Goal: Task Accomplishment & Management: Complete application form

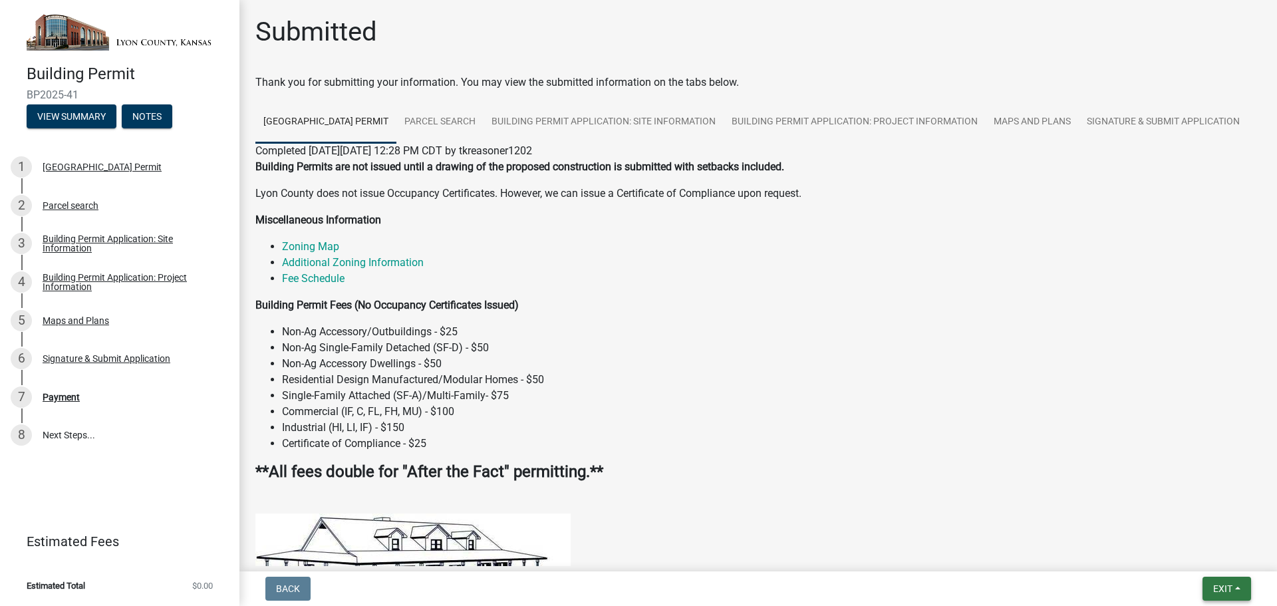
click at [1225, 597] on button "Exit" at bounding box center [1227, 589] width 49 height 24
click at [1180, 548] on button "Save & Exit" at bounding box center [1198, 554] width 106 height 32
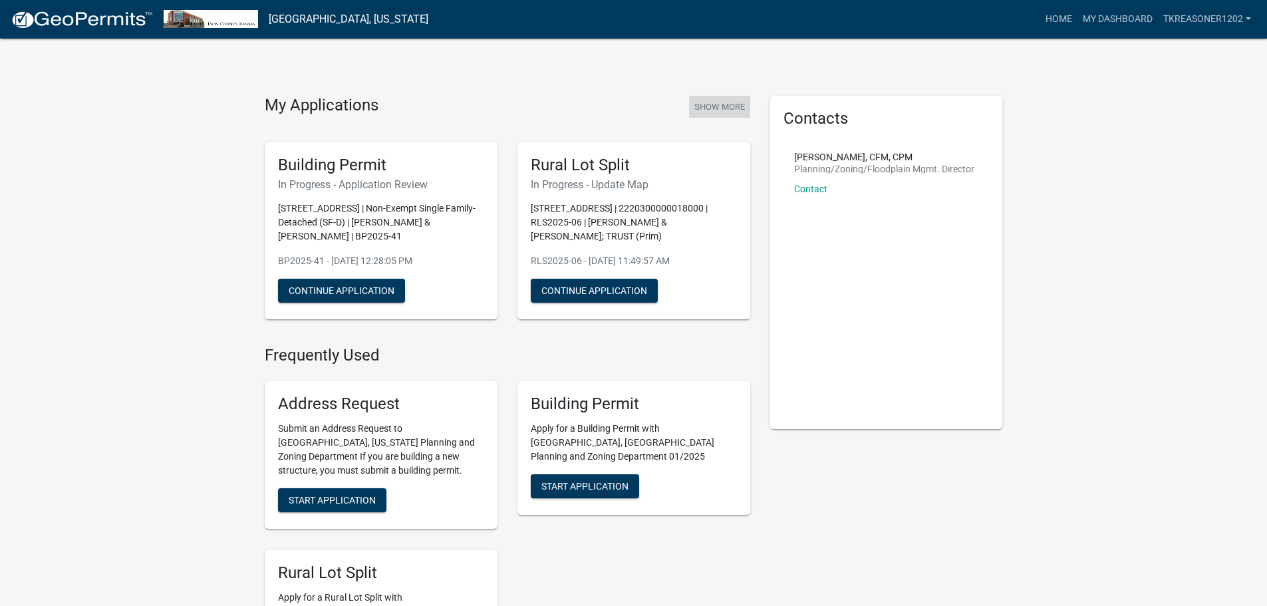
click at [702, 102] on button "Show More" at bounding box center [719, 107] width 61 height 22
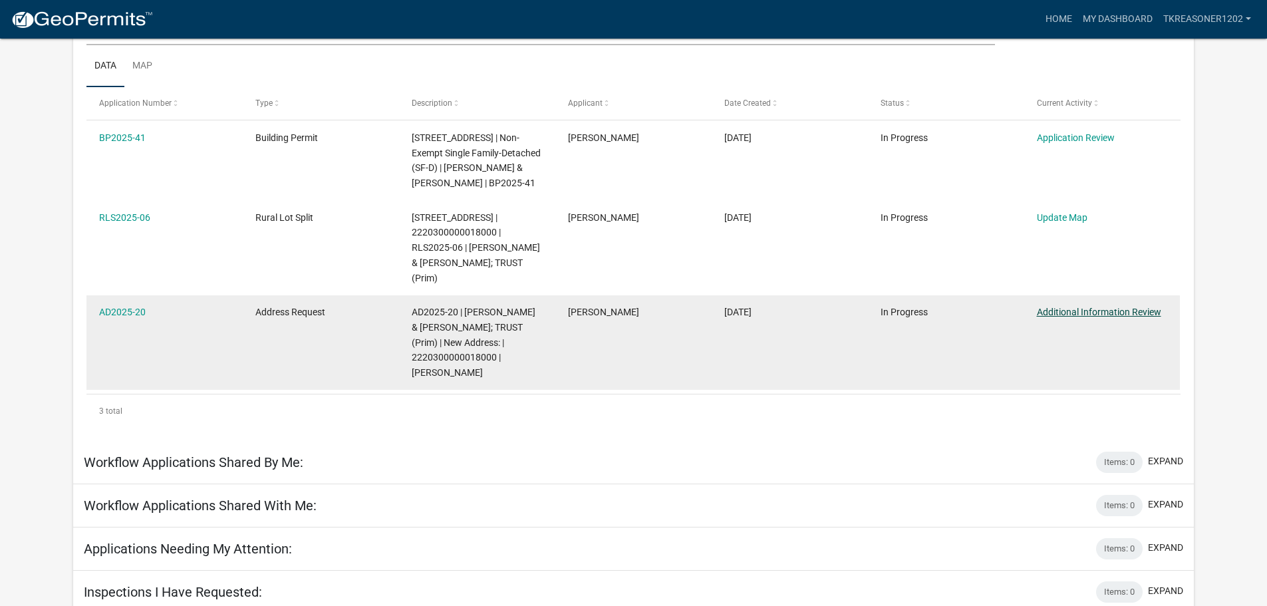
scroll to position [186, 0]
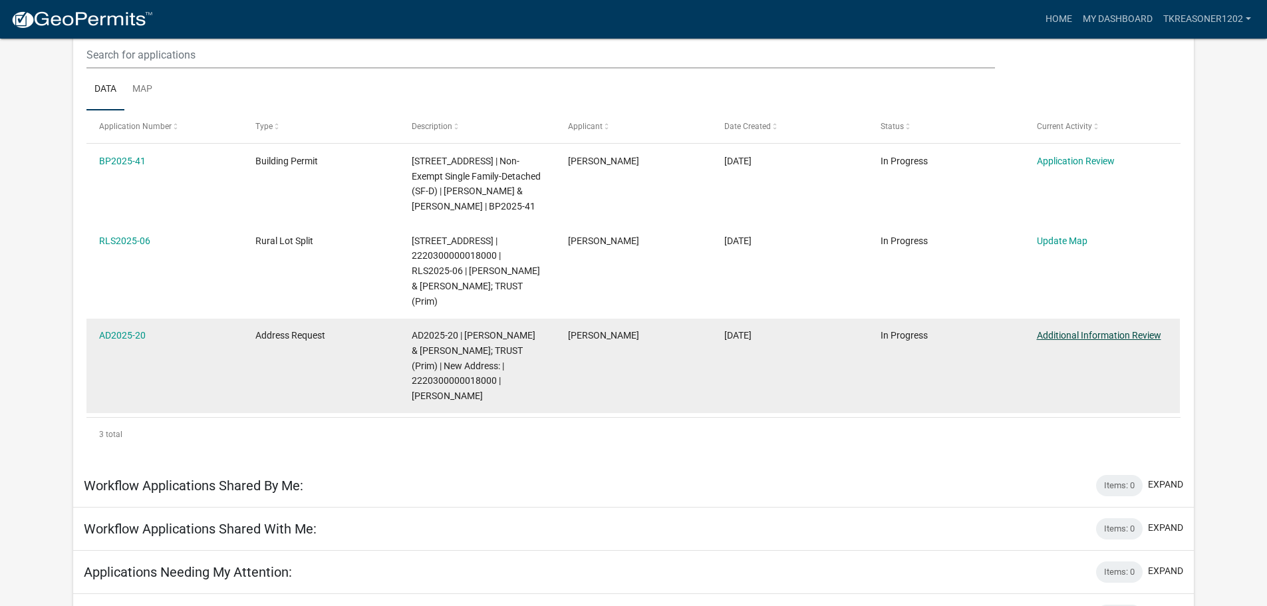
click at [1092, 330] on link "Additional Information Review" at bounding box center [1099, 335] width 124 height 11
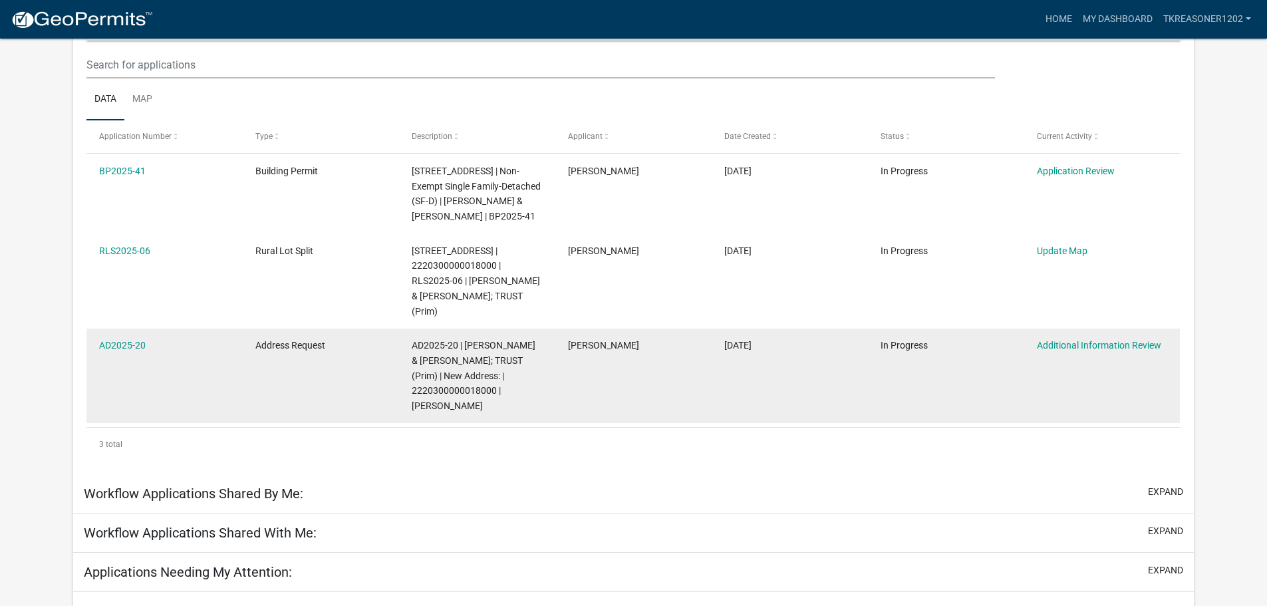
scroll to position [176, 0]
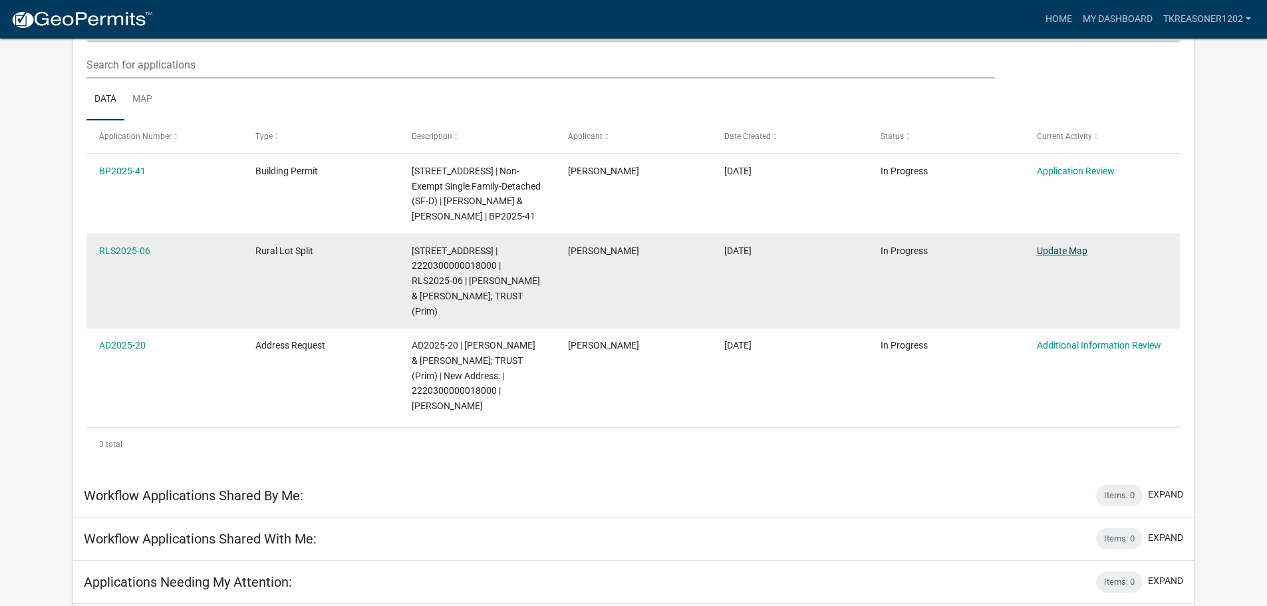
click at [1041, 249] on link "Update Map" at bounding box center [1062, 250] width 51 height 11
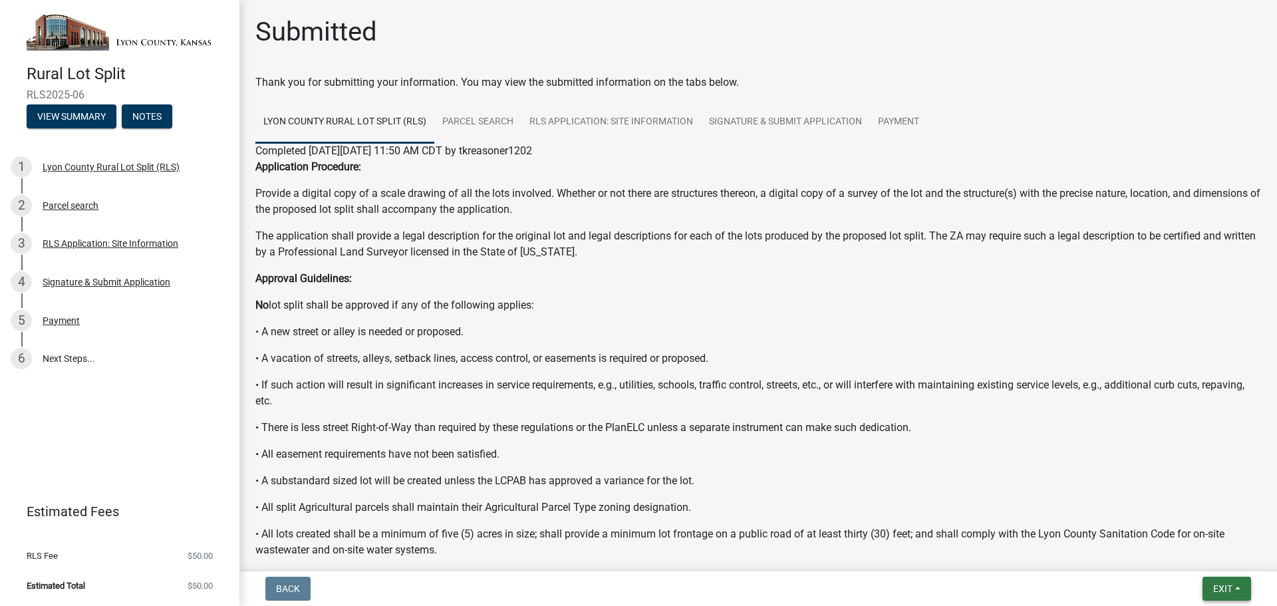
click at [1209, 586] on button "Exit" at bounding box center [1227, 589] width 49 height 24
click at [1176, 550] on button "Save & Exit" at bounding box center [1198, 554] width 106 height 32
